Goal: Task Accomplishment & Management: Use online tool/utility

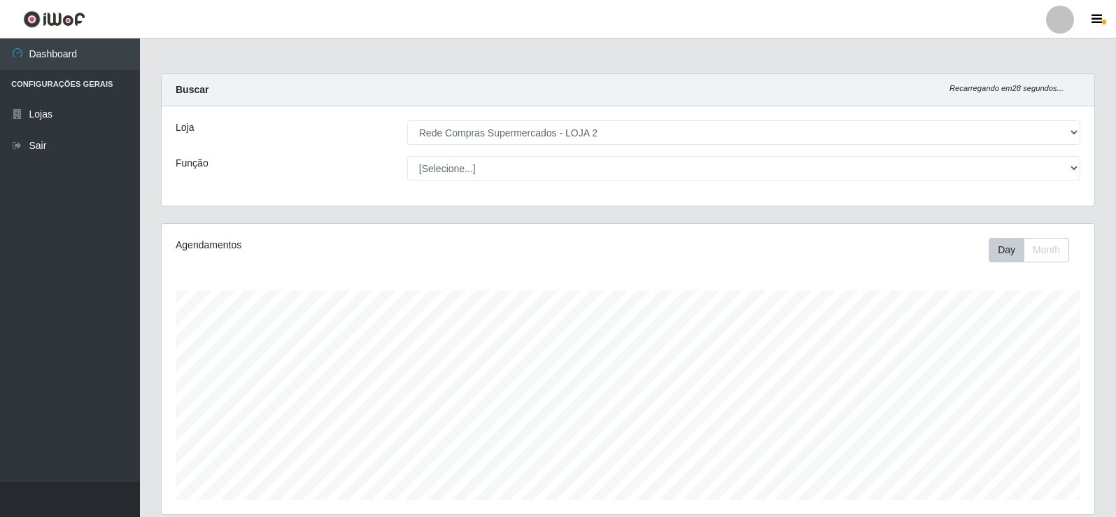
select select "161"
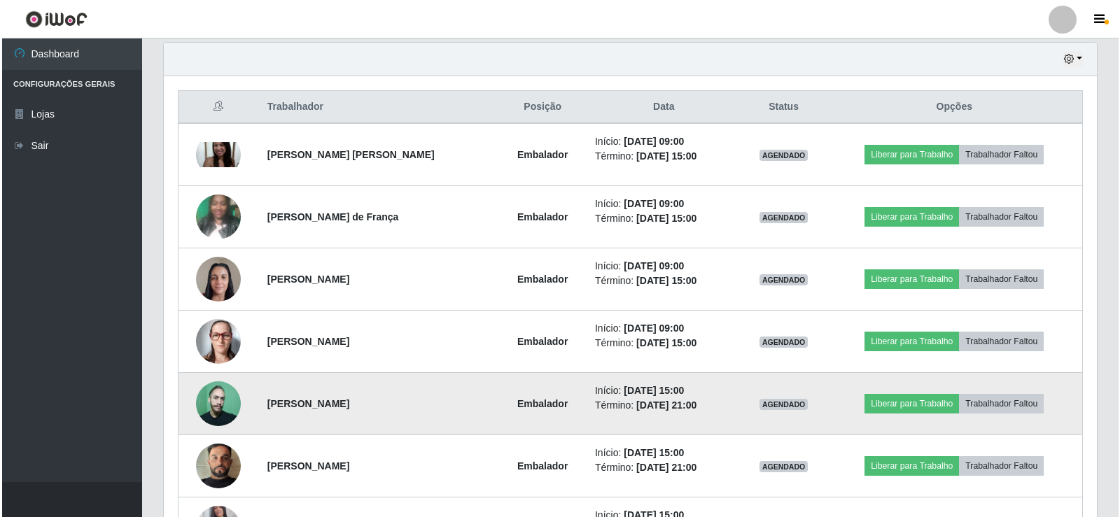
scroll to position [290, 933]
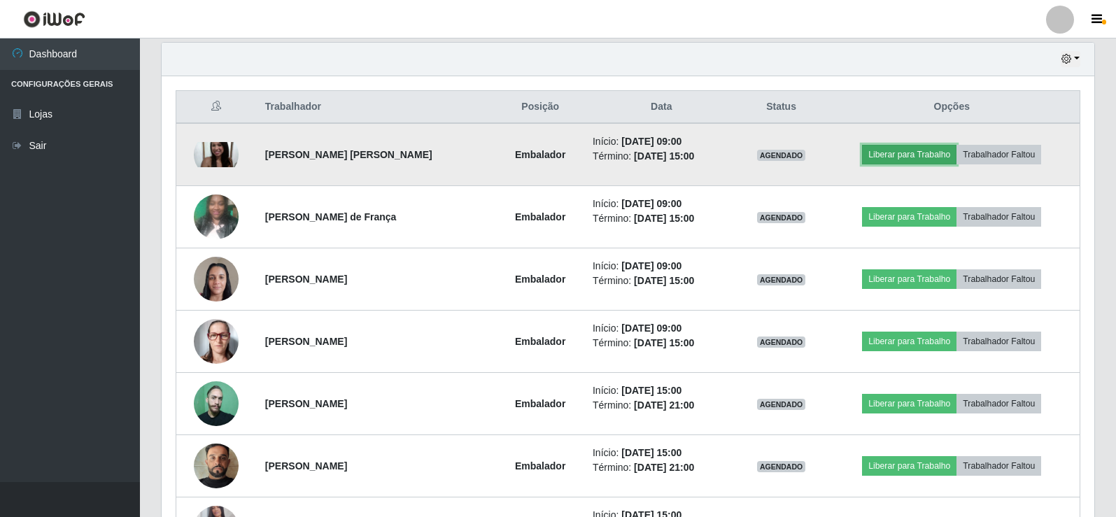
click at [927, 161] on button "Liberar para Trabalho" at bounding box center [909, 155] width 94 height 20
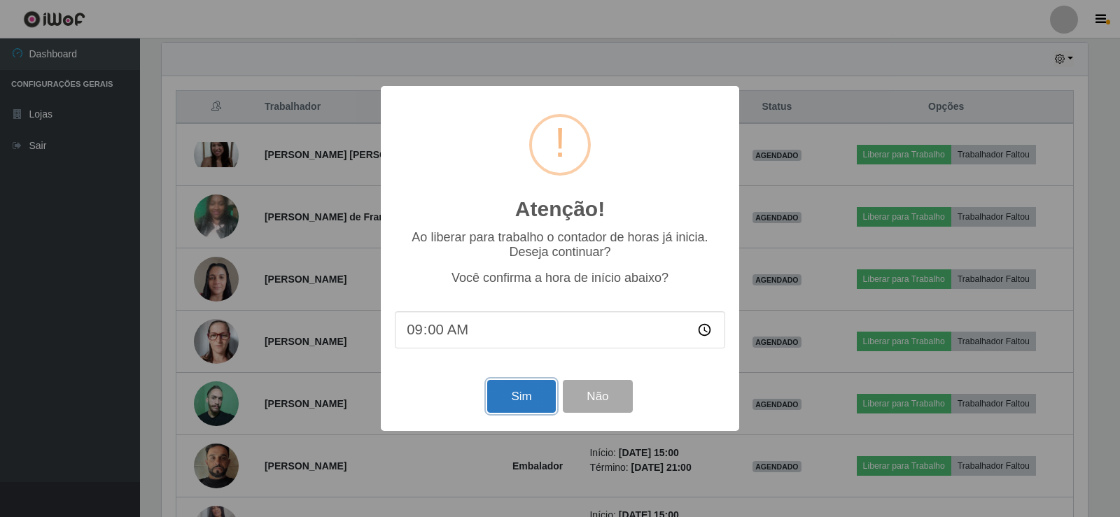
click at [512, 402] on button "Sim" at bounding box center [521, 396] width 68 height 33
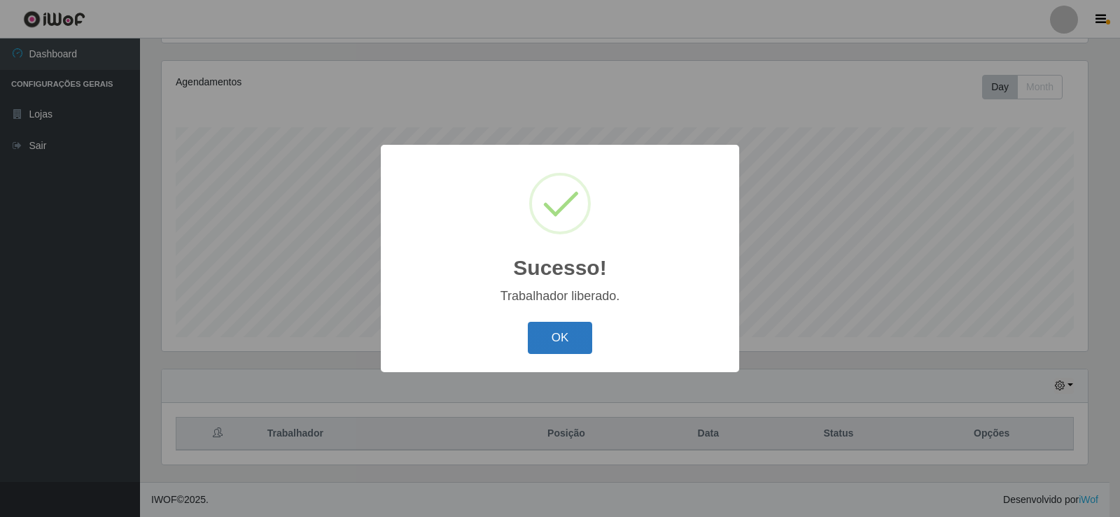
click at [559, 331] on button "OK" at bounding box center [560, 338] width 65 height 33
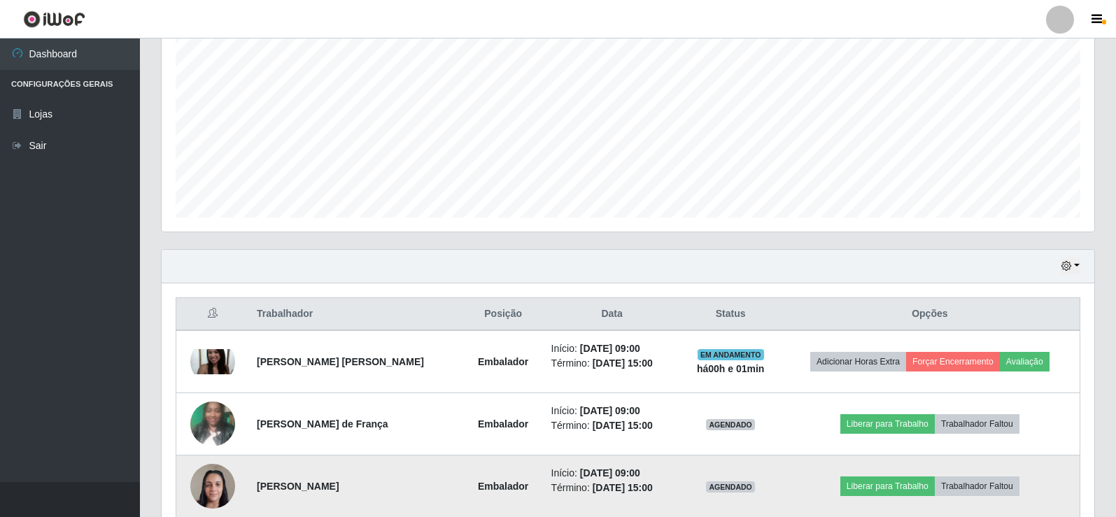
scroll to position [443, 0]
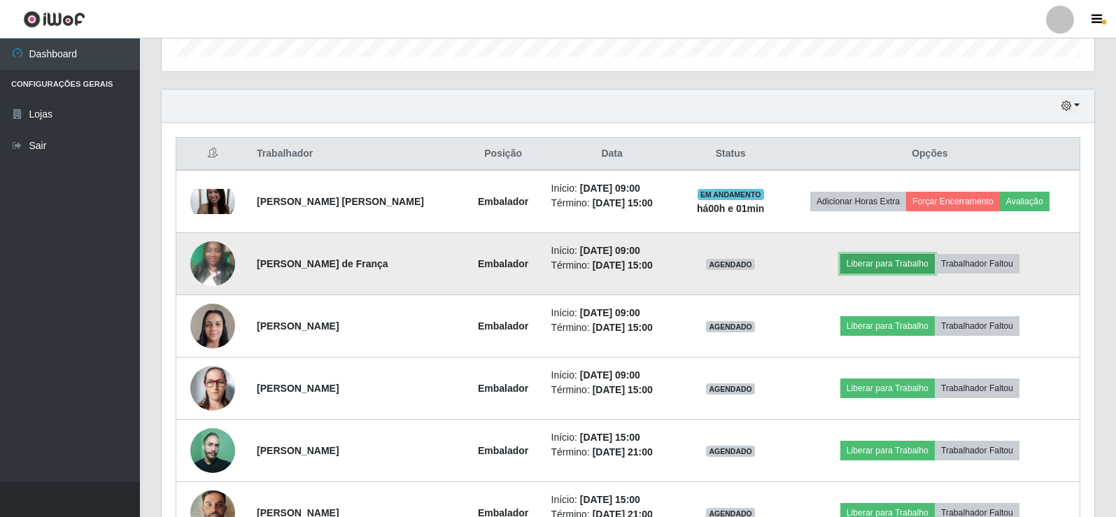
click at [905, 263] on button "Liberar para Trabalho" at bounding box center [887, 264] width 94 height 20
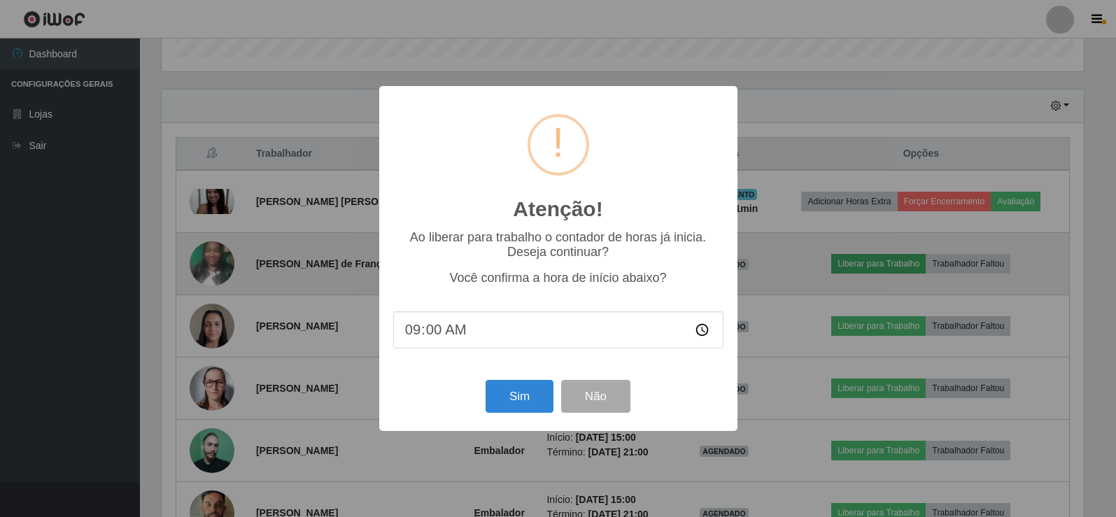
scroll to position [290, 926]
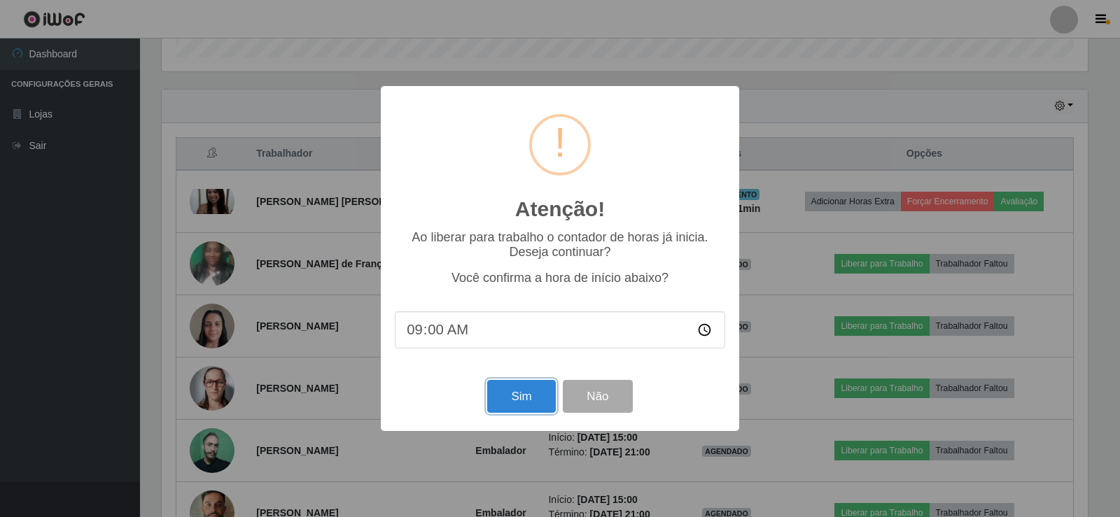
drag, startPoint x: 512, startPoint y: 399, endPoint x: 508, endPoint y: 383, distance: 16.5
click at [511, 398] on button "Sim" at bounding box center [521, 396] width 68 height 33
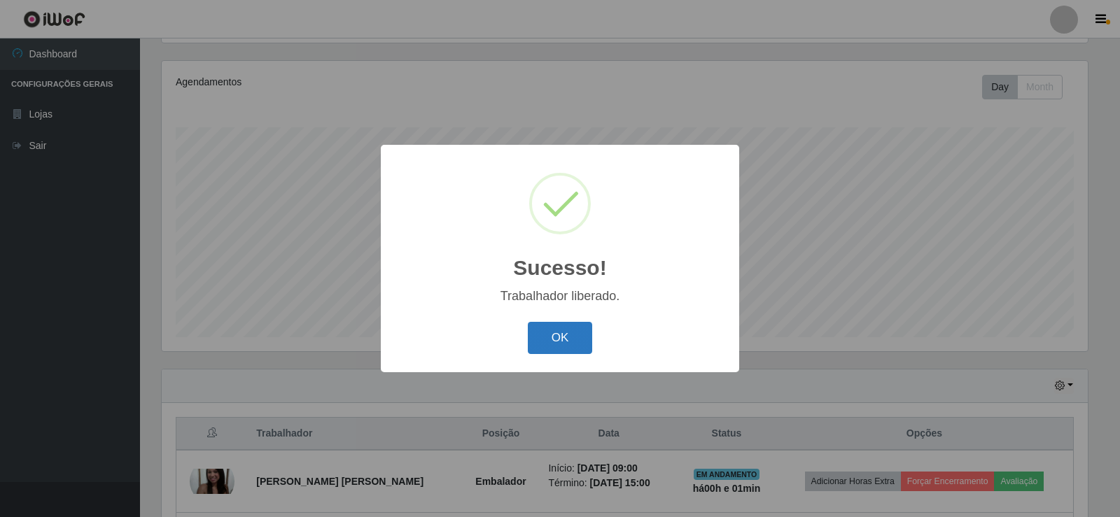
click at [546, 342] on button "OK" at bounding box center [560, 338] width 65 height 33
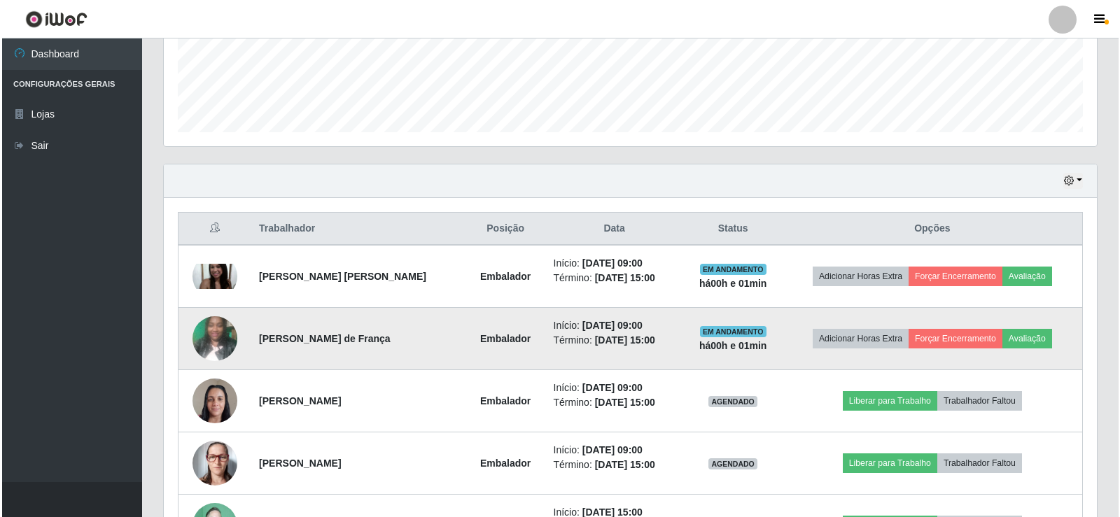
scroll to position [373, 0]
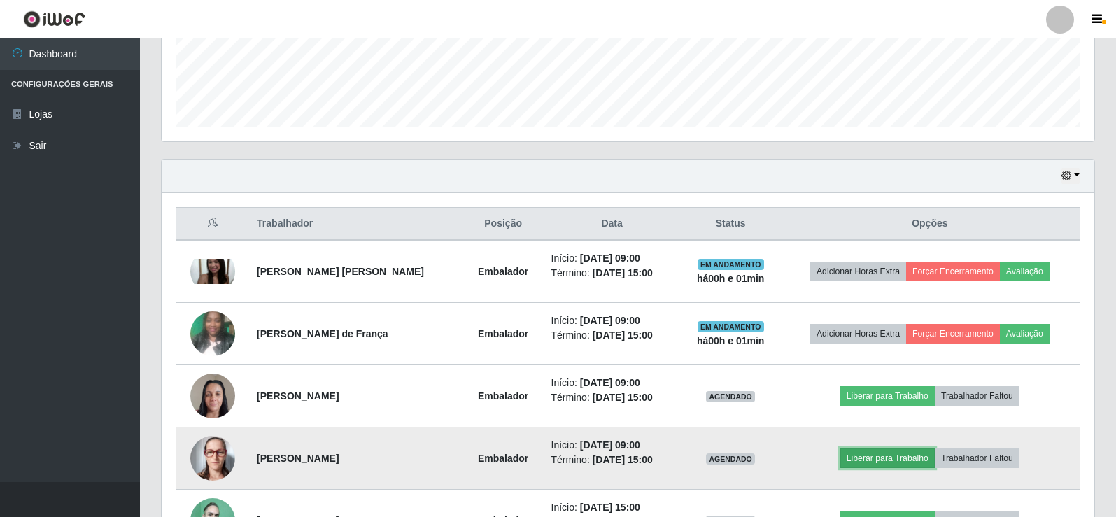
click at [879, 460] on button "Liberar para Trabalho" at bounding box center [887, 459] width 94 height 20
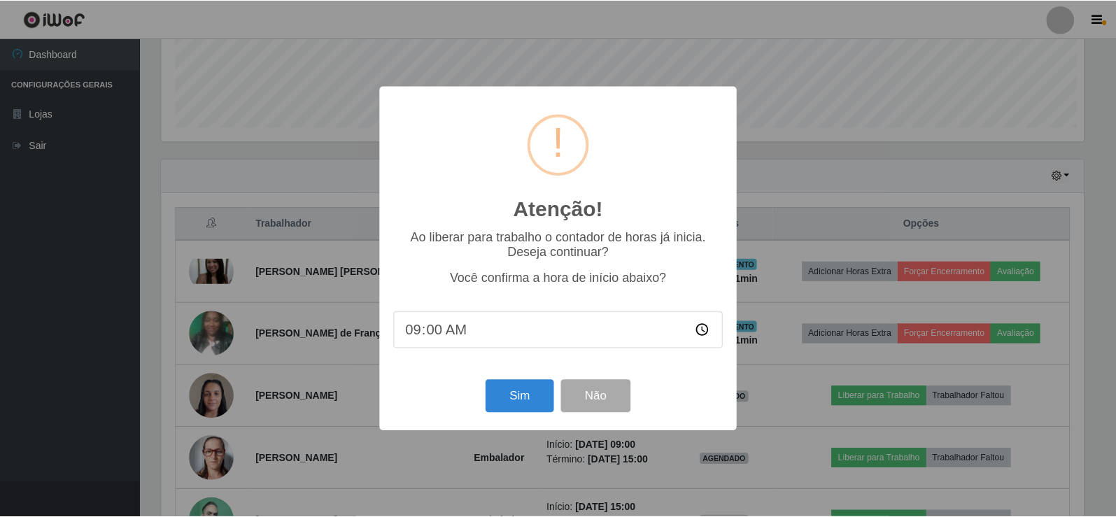
scroll to position [290, 926]
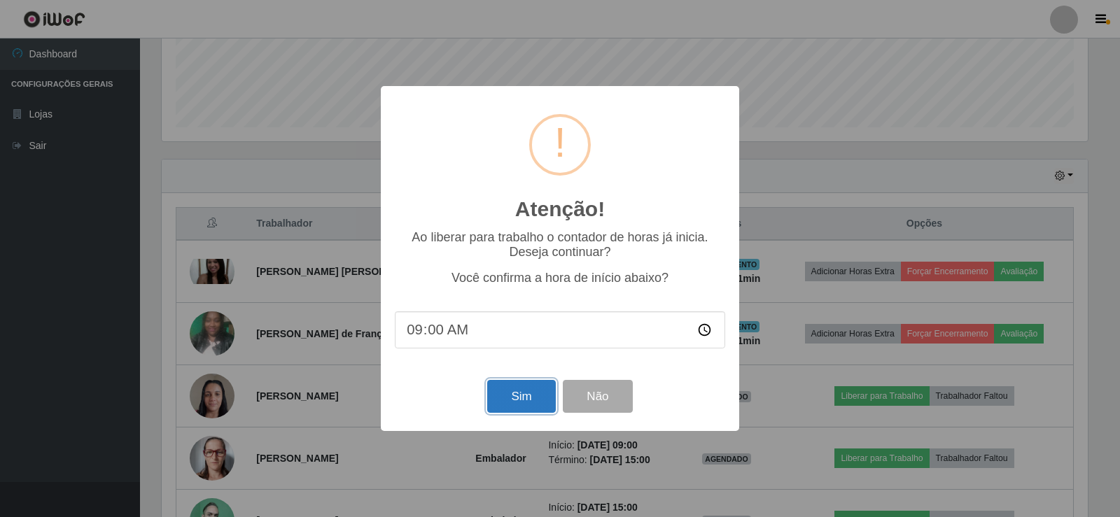
click at [532, 399] on button "Sim" at bounding box center [521, 396] width 68 height 33
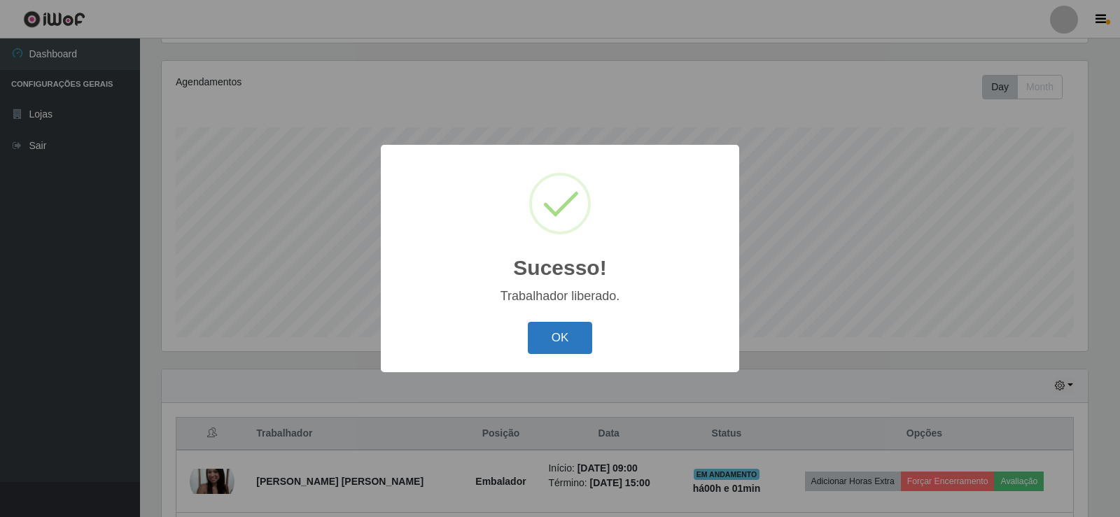
click at [547, 344] on button "OK" at bounding box center [560, 338] width 65 height 33
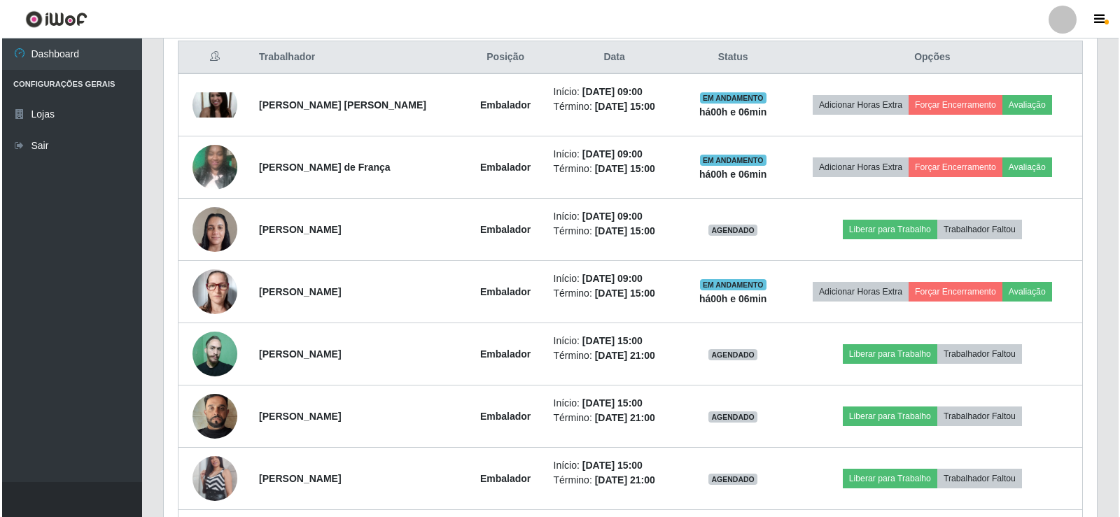
scroll to position [653, 0]
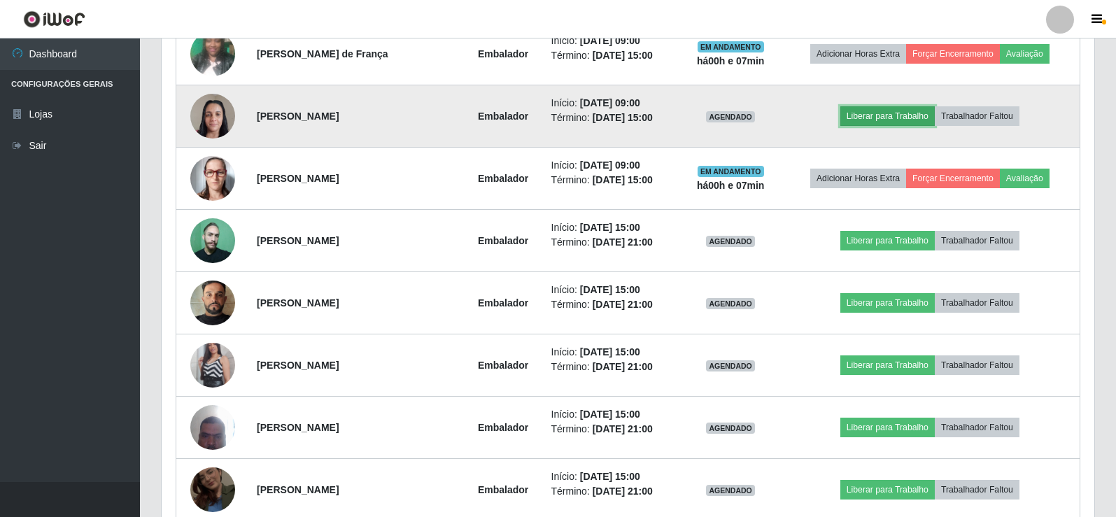
click at [880, 111] on button "Liberar para Trabalho" at bounding box center [887, 116] width 94 height 20
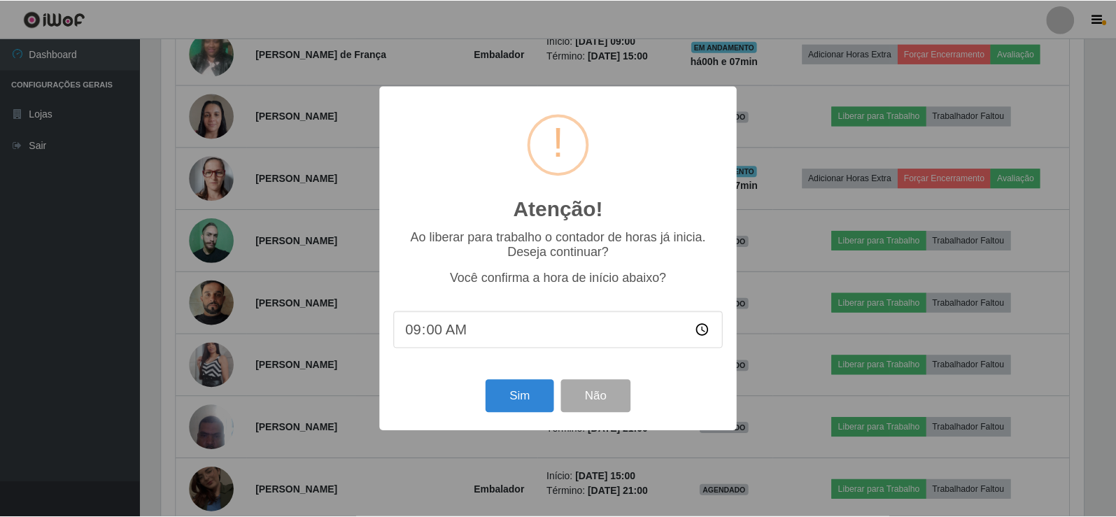
scroll to position [290, 926]
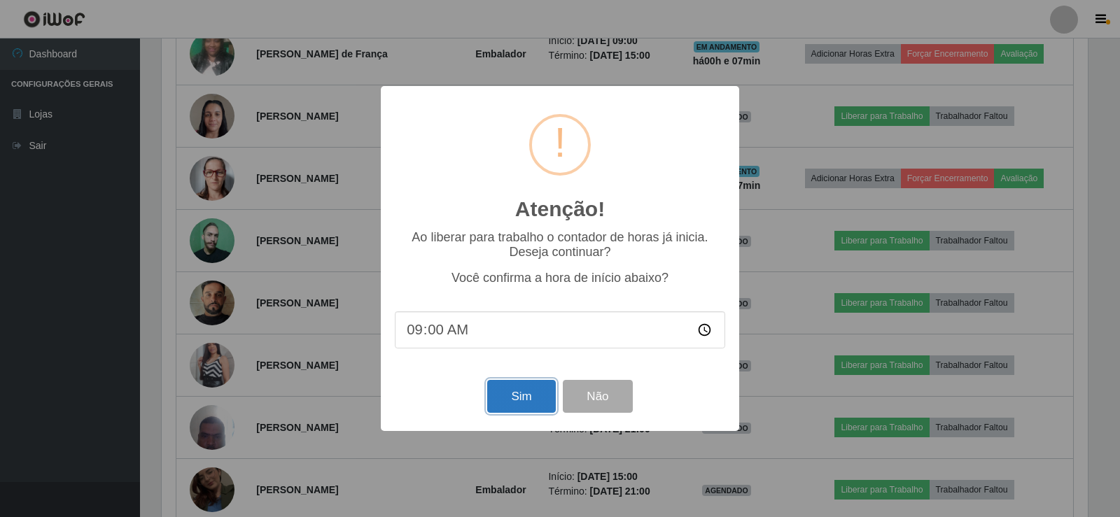
click at [526, 386] on button "Sim" at bounding box center [521, 396] width 68 height 33
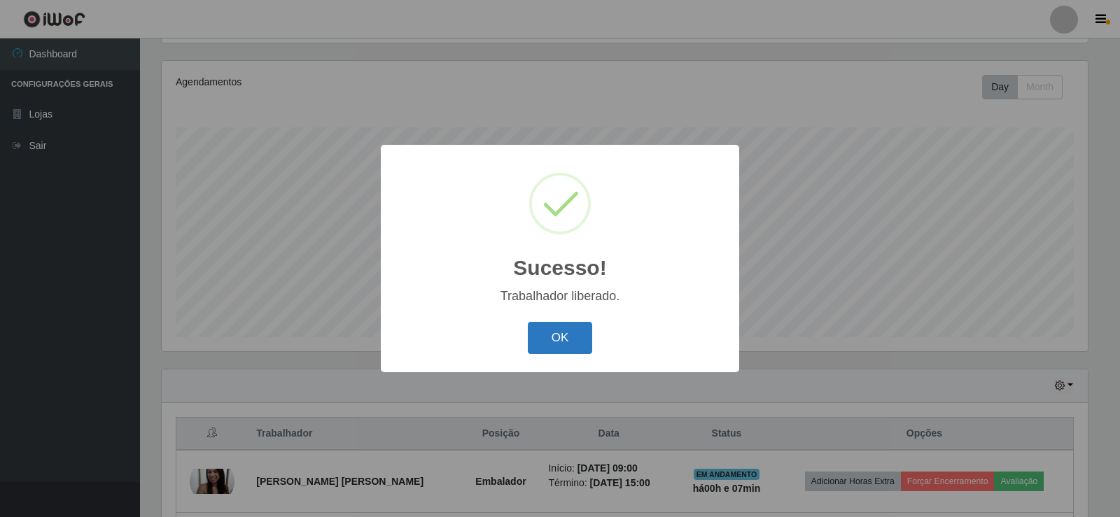
click at [565, 330] on button "OK" at bounding box center [560, 338] width 65 height 33
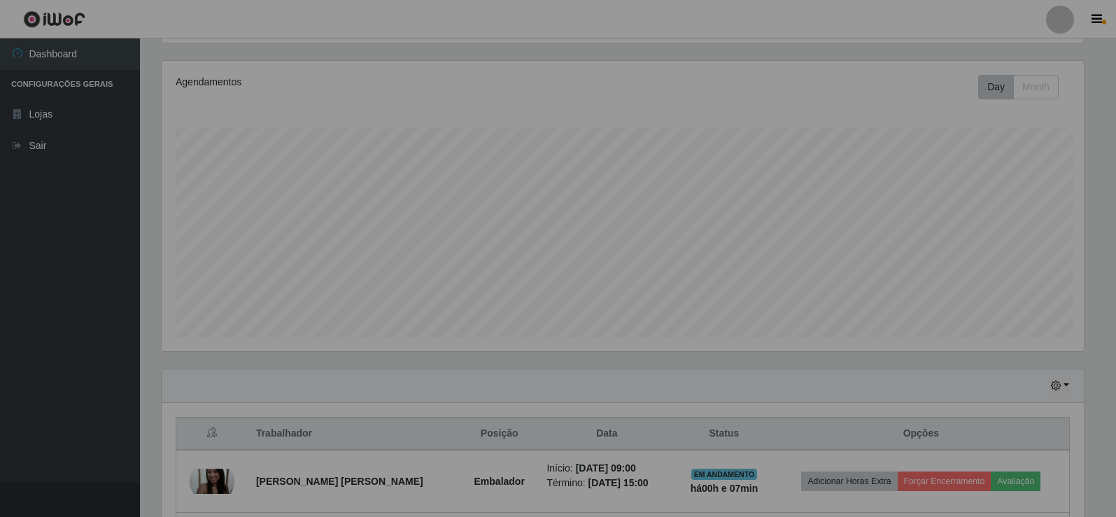
scroll to position [290, 933]
